Goal: Transaction & Acquisition: Purchase product/service

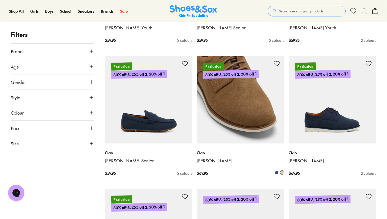
click at [216, 123] on img at bounding box center [241, 100] width 88 height 88
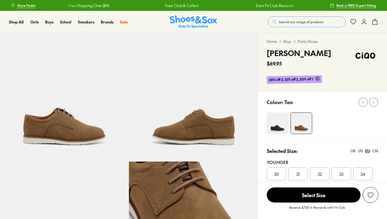
select select "*"
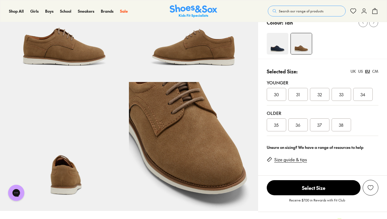
scroll to position [81, 0]
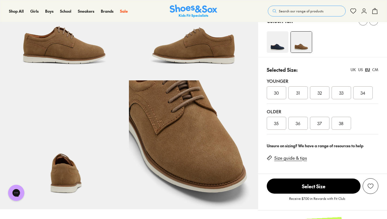
click at [359, 69] on div "US" at bounding box center [360, 70] width 5 height 6
click at [354, 70] on div "UK" at bounding box center [352, 70] width 5 height 6
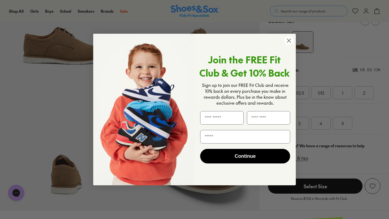
click at [290, 40] on circle "Close dialog" at bounding box center [288, 40] width 9 height 9
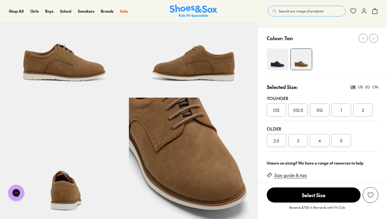
scroll to position [65, 0]
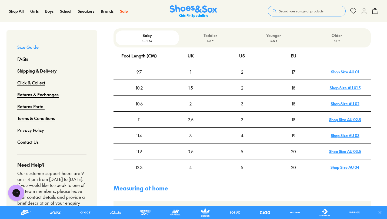
click at [325, 38] on p "Older" at bounding box center [336, 36] width 59 height 6
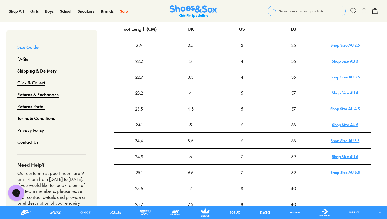
scroll to position [195, 0]
